Goal: Transaction & Acquisition: Book appointment/travel/reservation

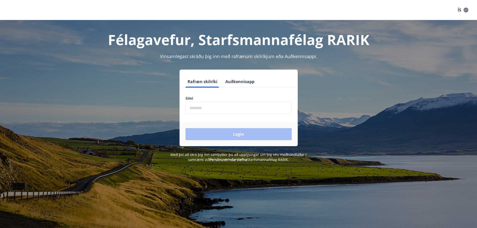
click at [240, 109] on input "phone" at bounding box center [239, 108] width 106 height 12
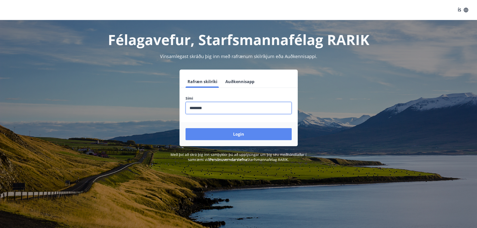
type input "********"
click at [243, 134] on button "Login" at bounding box center [239, 134] width 106 height 12
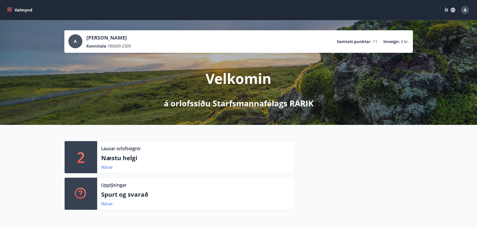
click at [9, 8] on icon "menu" at bounding box center [9, 10] width 5 height 5
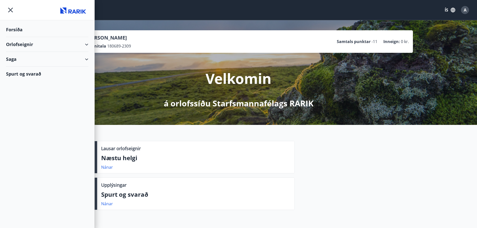
click at [86, 47] on div "Orlofseignir" at bounding box center [47, 44] width 82 height 15
click at [23, 42] on div "Orlofseignir" at bounding box center [47, 44] width 82 height 15
click at [23, 65] on div "Bókunardagatal" at bounding box center [47, 67] width 74 height 11
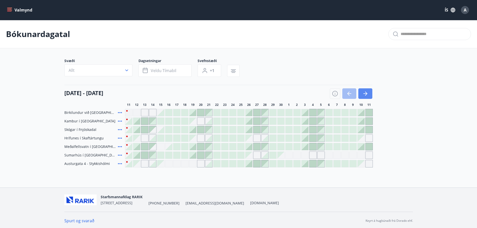
click at [364, 94] on icon "button" at bounding box center [366, 93] width 4 height 1
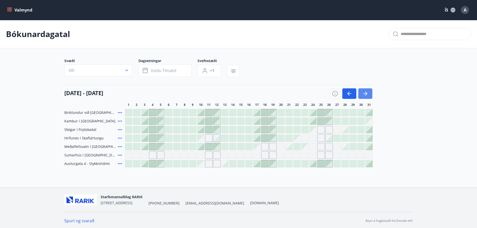
click at [364, 94] on icon "button" at bounding box center [366, 93] width 4 height 1
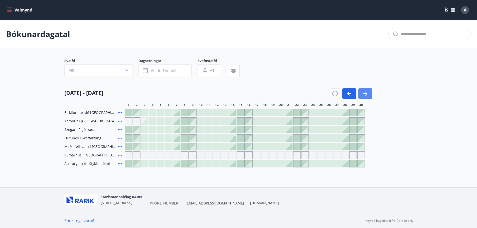
click at [364, 94] on icon "button" at bounding box center [366, 93] width 4 height 1
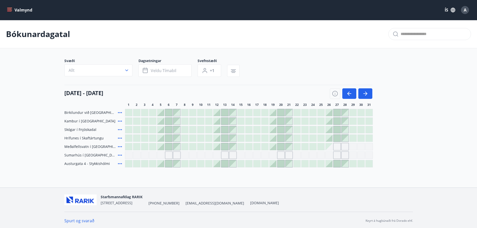
click at [16, 8] on button "Valmynd" at bounding box center [20, 10] width 28 height 9
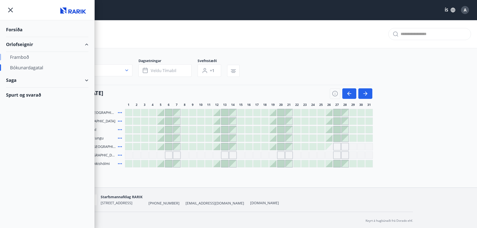
click at [23, 56] on div "Framboð" at bounding box center [47, 57] width 74 height 11
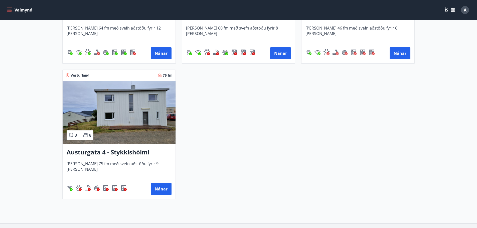
scroll to position [326, 0]
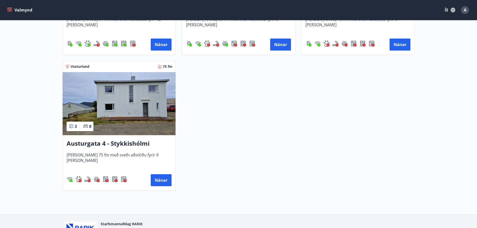
drag, startPoint x: 123, startPoint y: 143, endPoint x: 107, endPoint y: 115, distance: 31.5
drag, startPoint x: 107, startPoint y: 115, endPoint x: 156, endPoint y: 181, distance: 81.7
drag, startPoint x: 156, startPoint y: 181, endPoint x: 277, endPoint y: 138, distance: 128.3
drag, startPoint x: 135, startPoint y: 154, endPoint x: 121, endPoint y: 157, distance: 14.3
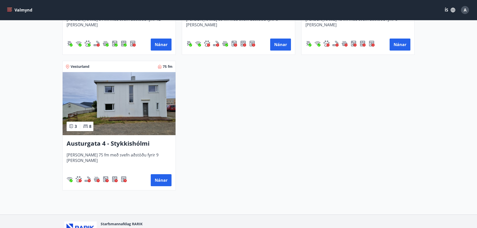
drag, startPoint x: 121, startPoint y: 157, endPoint x: 106, endPoint y: 162, distance: 15.8
drag, startPoint x: 106, startPoint y: 162, endPoint x: 97, endPoint y: 146, distance: 18.5
drag, startPoint x: 97, startPoint y: 146, endPoint x: 79, endPoint y: 107, distance: 42.6
drag, startPoint x: 79, startPoint y: 107, endPoint x: 250, endPoint y: 154, distance: 177.4
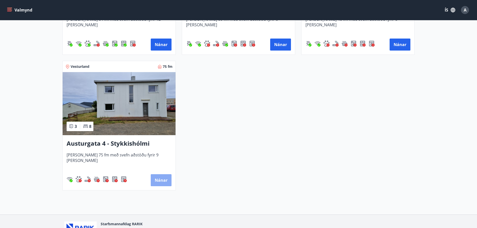
click at [165, 181] on button "Nánar" at bounding box center [161, 180] width 21 height 12
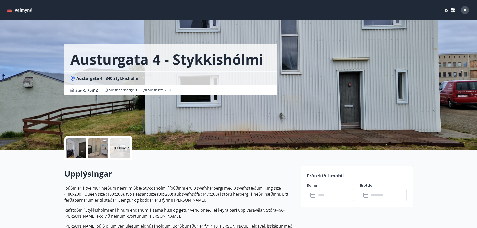
click at [125, 151] on p "+8 Myndir" at bounding box center [120, 148] width 17 height 5
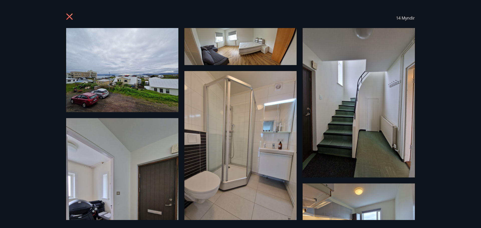
click at [447, 144] on div "14 Myndir" at bounding box center [240, 114] width 481 height 228
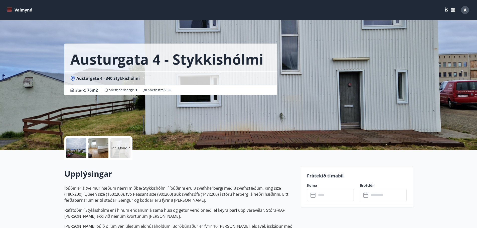
click at [131, 153] on div "+11 Myndir" at bounding box center [98, 148] width 68 height 24
click at [126, 153] on div "+11 Myndir" at bounding box center [120, 148] width 20 height 20
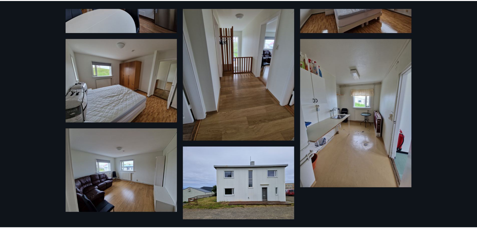
scroll to position [338, 0]
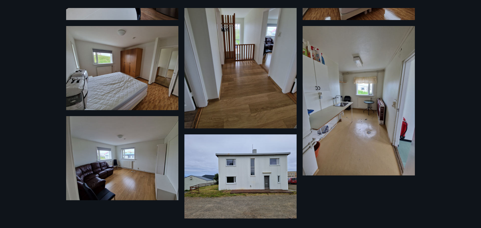
click at [34, 145] on div "14 Myndir" at bounding box center [240, 114] width 481 height 228
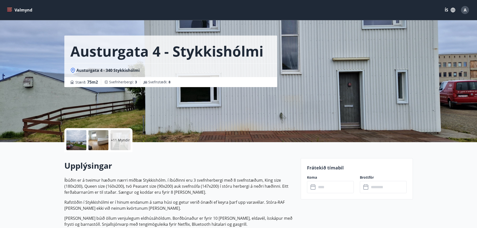
scroll to position [0, 0]
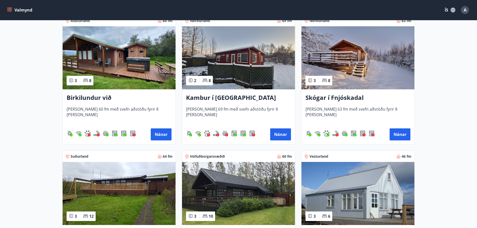
scroll to position [100, 0]
click at [359, 99] on h3 "Skógar í Fnjóskadal" at bounding box center [358, 97] width 105 height 9
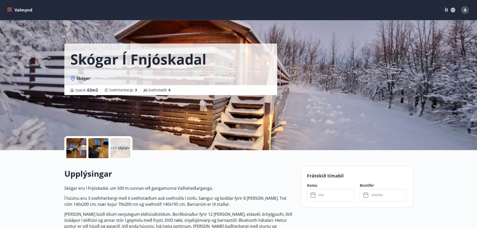
click at [114, 153] on div "+11 Myndir" at bounding box center [120, 148] width 20 height 20
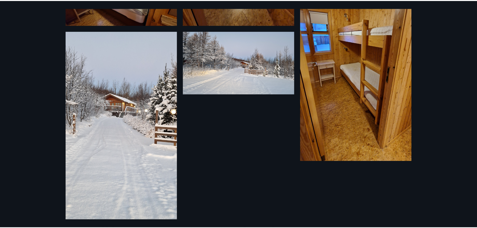
scroll to position [763, 0]
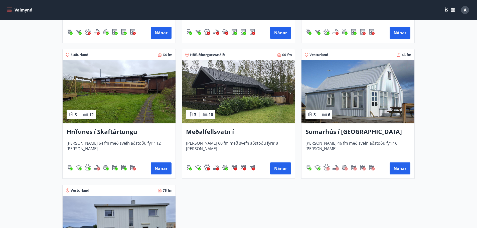
scroll to position [200, 0]
